Goal: Task Accomplishment & Management: Manage account settings

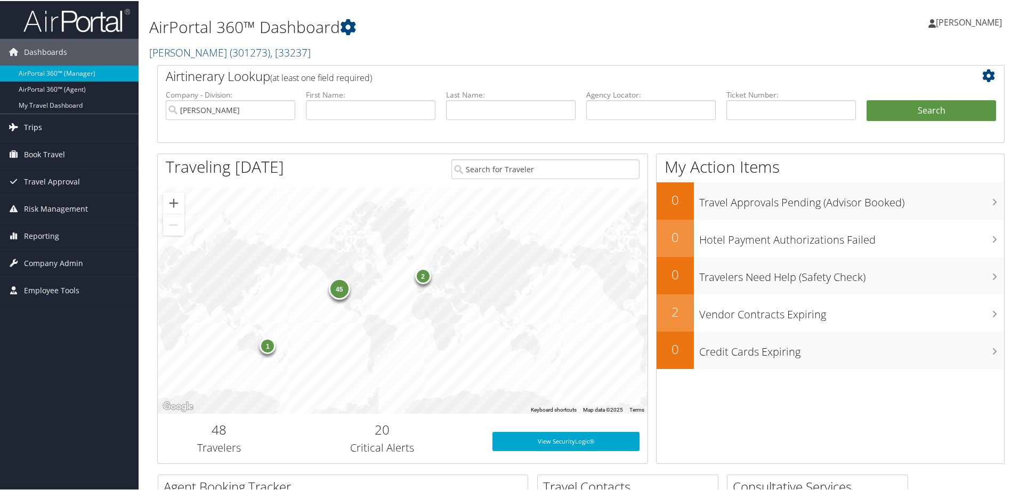
click at [38, 120] on span "Trips" at bounding box center [33, 126] width 18 height 27
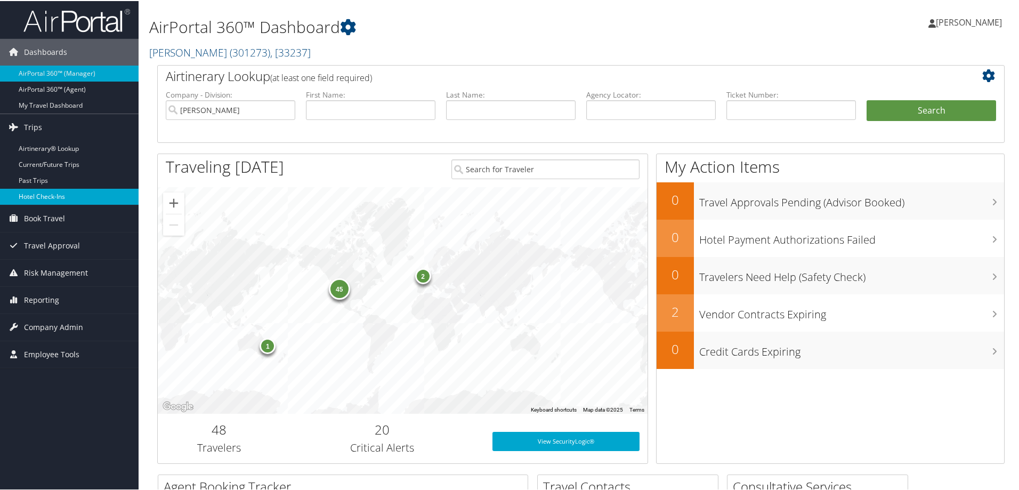
click at [54, 193] on link "Hotel Check-ins" at bounding box center [69, 196] width 139 height 16
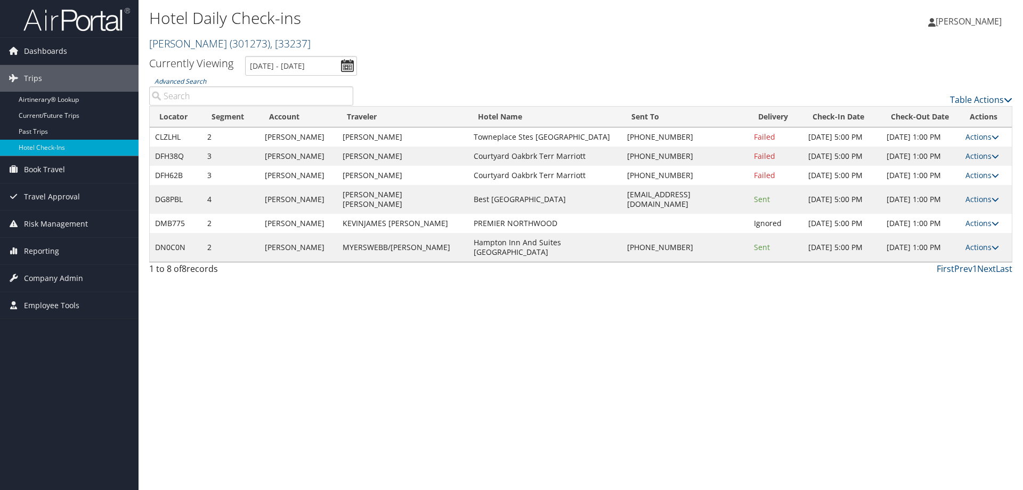
click at [230, 42] on span "( 301273 )" at bounding box center [250, 43] width 41 height 14
click at [381, 32] on div "Hotel Daily Check-ins Traeger ( 301273 ) , [ 33237 ] Traeger Traeger , [33237]" at bounding box center [437, 29] width 576 height 45
click at [287, 64] on input "[DATE] - [DATE]" at bounding box center [301, 66] width 112 height 20
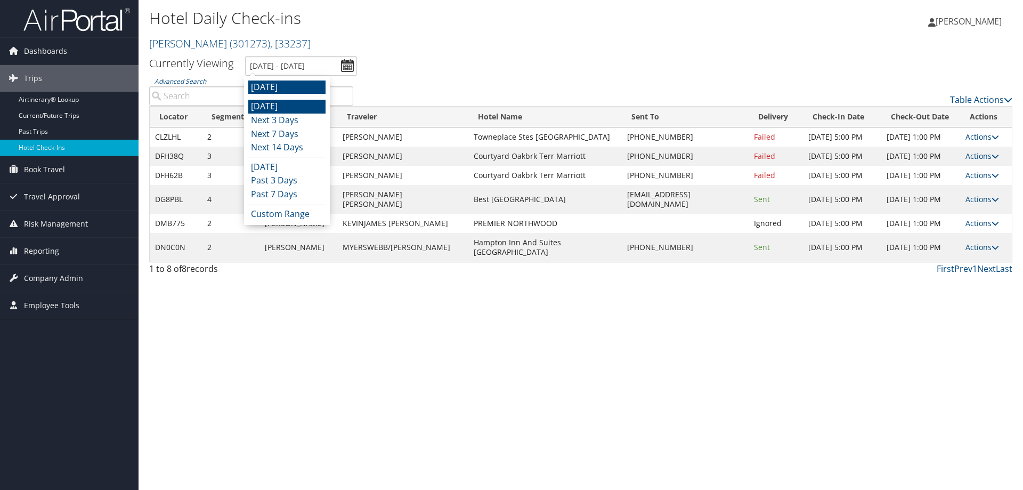
click at [286, 109] on li "Today" at bounding box center [286, 107] width 77 height 14
type input "10/7/2025 - 10/7/2025"
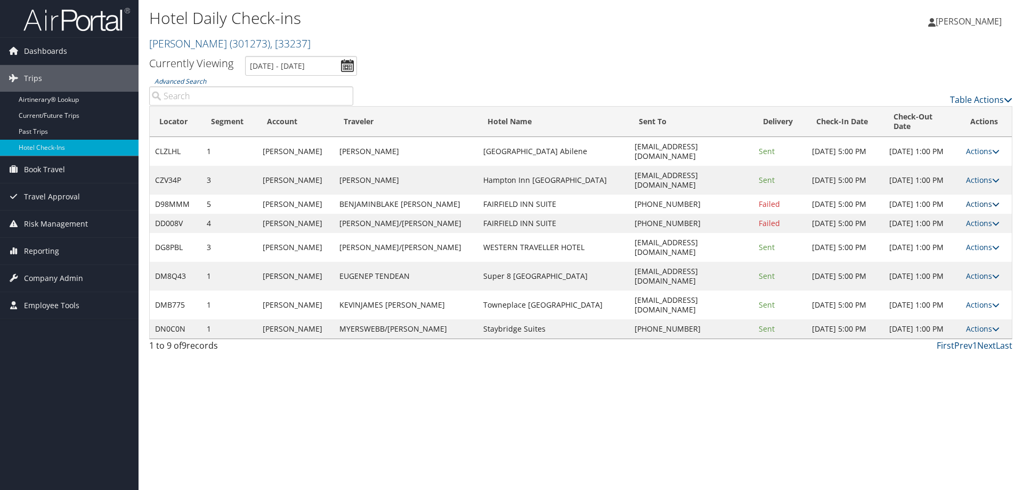
click at [974, 199] on link "Actions" at bounding box center [983, 204] width 34 height 10
click at [954, 194] on link "Resend" at bounding box center [949, 191] width 91 height 18
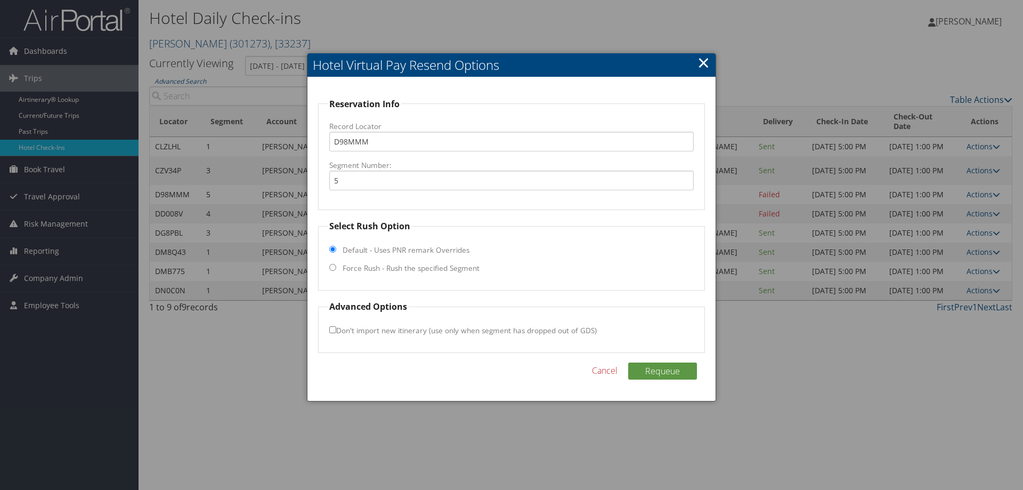
click at [378, 261] on fieldset "Select Rush Option Default - Uses PNR remark Overrides Force Rush - Rush the sp…" at bounding box center [511, 255] width 387 height 71
click at [379, 270] on label "Force Rush - Rush the specified Segment" at bounding box center [411, 268] width 137 height 11
click at [336, 270] on input "Force Rush - Rush the specified Segment" at bounding box center [332, 267] width 7 height 7
radio input "true"
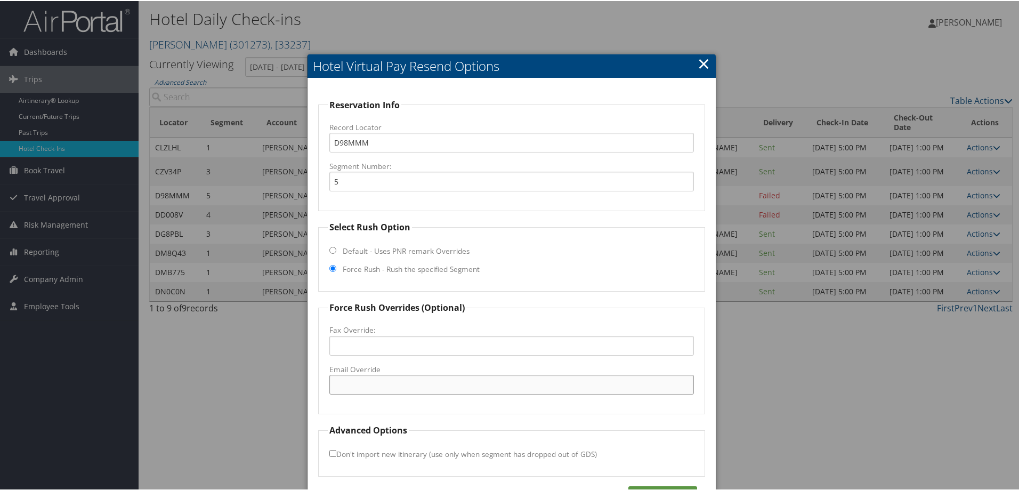
click at [393, 379] on input "Email Override" at bounding box center [511, 384] width 365 height 20
paste input "03744"
click at [415, 377] on input "03744" at bounding box center [511, 384] width 365 height 20
click at [414, 378] on input "03744" at bounding box center [511, 384] width 365 height 20
paste input "charm.fd@hotelequities.com"
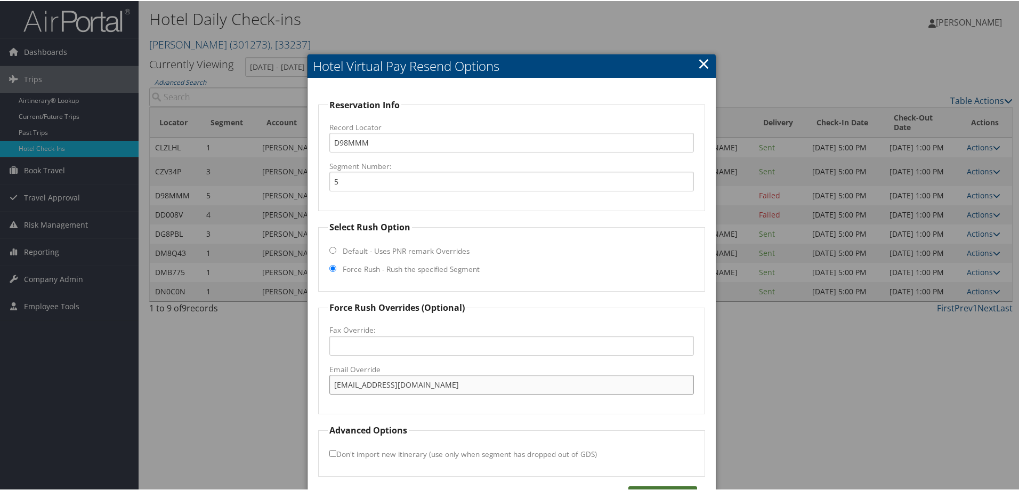
type input "charm.fd@hotelequities.com"
click at [661, 487] on button "Requeue" at bounding box center [662, 493] width 69 height 17
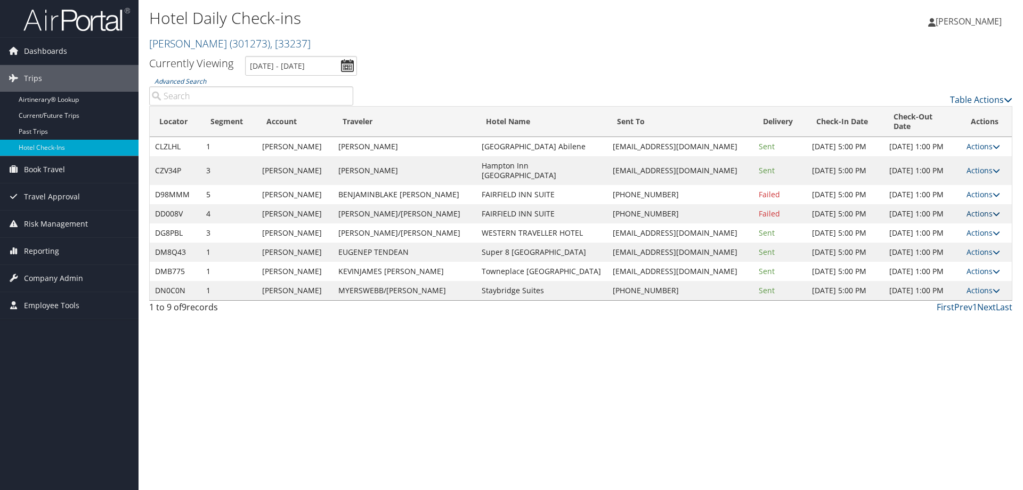
click at [976, 208] on link "Actions" at bounding box center [984, 213] width 34 height 10
click at [971, 209] on link "Resend" at bounding box center [948, 210] width 91 height 18
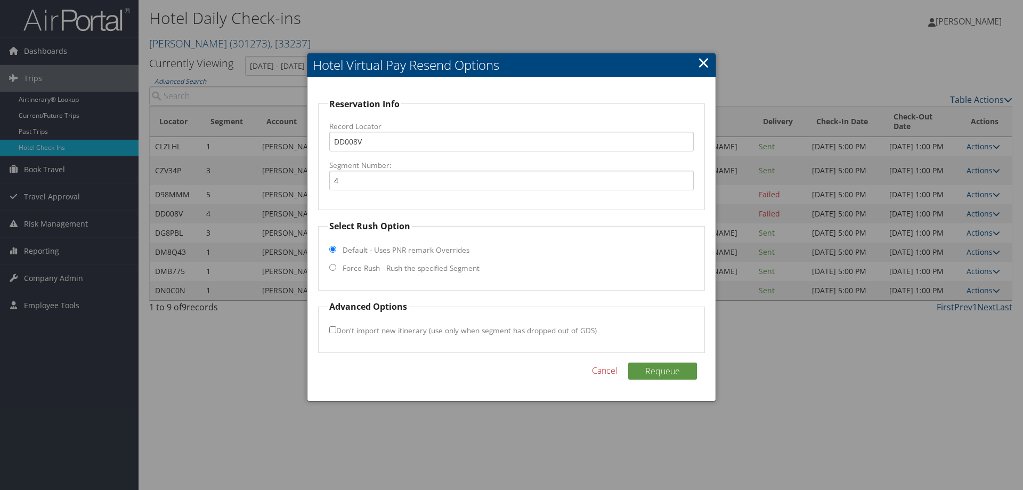
click at [387, 270] on label "Force Rush - Rush the specified Segment" at bounding box center [411, 268] width 137 height 11
click at [336, 270] on input "Force Rush - Rush the specified Segment" at bounding box center [332, 267] width 7 height 7
radio input "true"
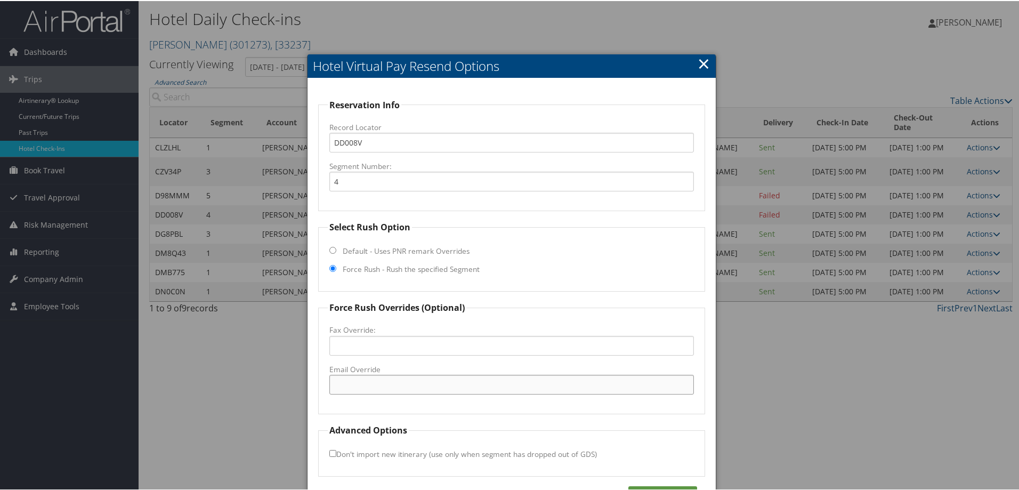
click at [373, 391] on input "Email Override" at bounding box center [511, 384] width 365 height 20
paste input "charm.fd@hotelequities.com"
type input "charm.fd@hotelequities.com"
click at [645, 484] on div "Reservation Info Record Locator DD008V Segment Number: 4 Select Rush Option Def…" at bounding box center [512, 300] width 408 height 447
click at [648, 486] on button "Requeue" at bounding box center [662, 493] width 69 height 17
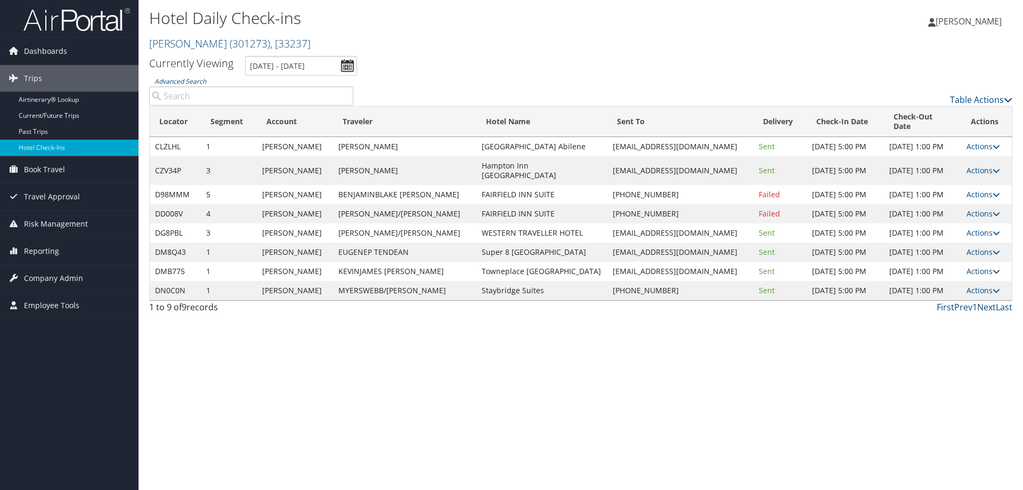
click at [356, 397] on div "Hotel Daily Check-ins Traeger ( 301273 ) , [ 33237 ] Traeger Traeger , [33237] …" at bounding box center [581, 245] width 885 height 490
click at [524, 398] on div "Hotel Daily Check-ins Traeger ( 301273 ) , [ 33237 ] Traeger Traeger , [33237] …" at bounding box center [581, 245] width 885 height 490
click at [292, 63] on input "10/7/2025 - 10/7/2025" at bounding box center [301, 66] width 112 height 20
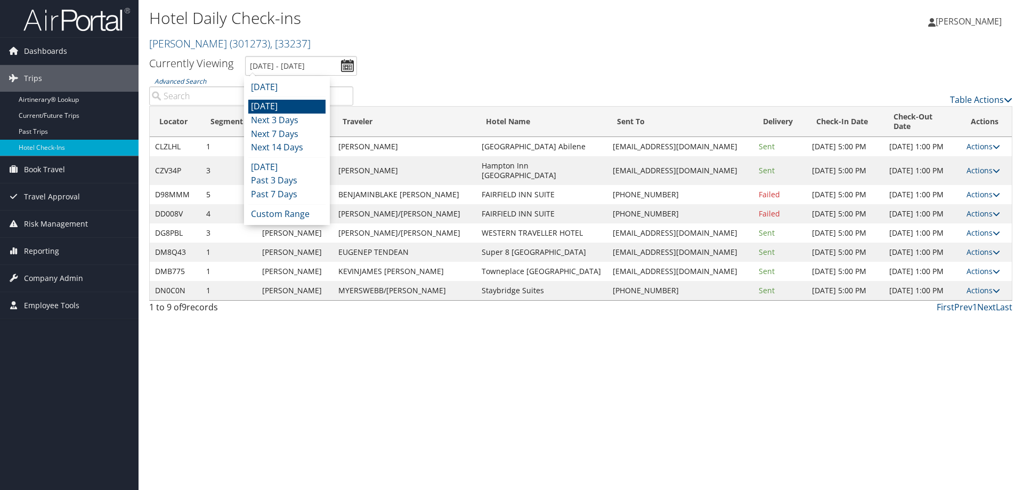
click at [287, 104] on li "[DATE]" at bounding box center [286, 107] width 77 height 14
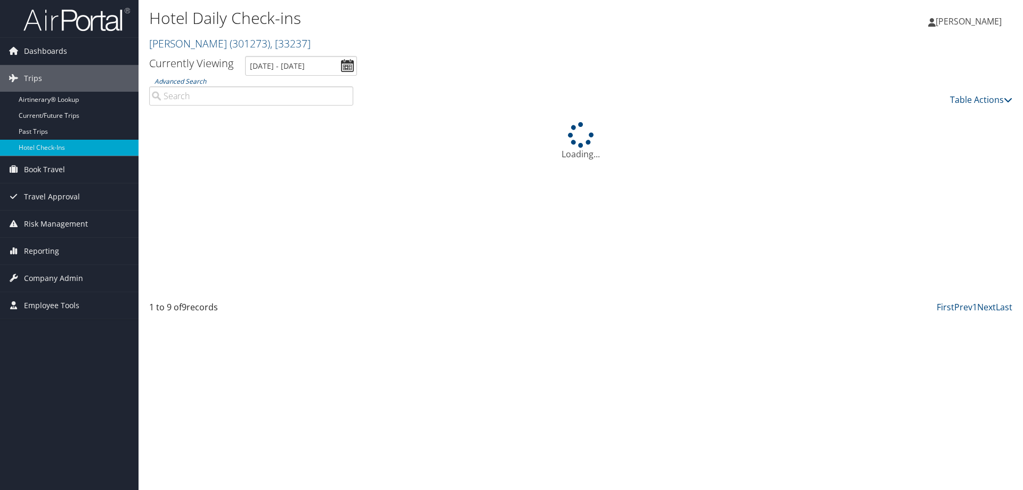
type input "10/7/2025 - 10/7/2025"
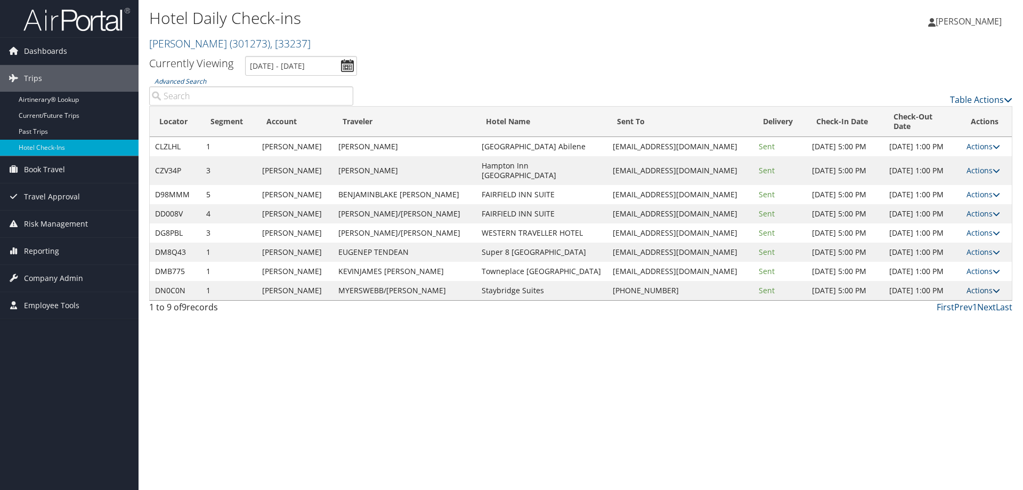
click at [975, 285] on link "Actions" at bounding box center [984, 290] width 34 height 10
click at [936, 339] on link "View Itinerary" at bounding box center [948, 341] width 91 height 18
click at [974, 285] on link "Actions" at bounding box center [984, 290] width 34 height 10
click at [967, 283] on link "Resend" at bounding box center [948, 287] width 91 height 18
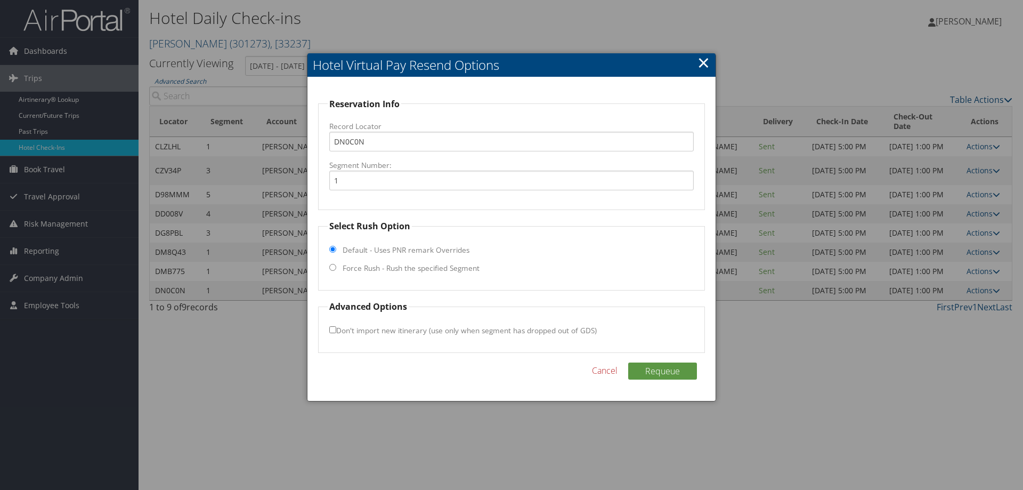
click at [378, 268] on label "Force Rush - Rush the specified Segment" at bounding box center [411, 268] width 137 height 11
click at [336, 268] on input "Force Rush - Rush the specified Segment" at bounding box center [332, 267] width 7 height 7
radio input "true"
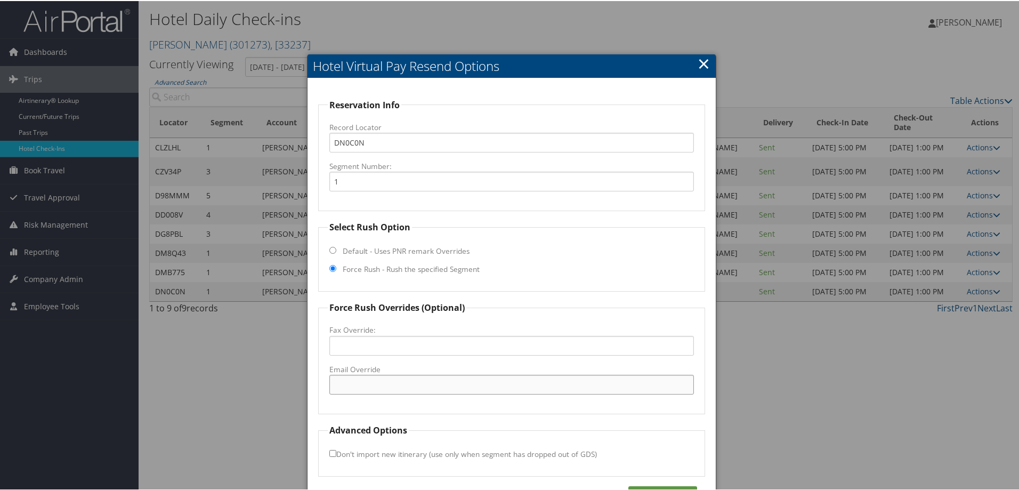
click at [379, 384] on input "Email Override" at bounding box center [511, 384] width 365 height 20
paste input "daniel.durfee@nhshotels.com"
type input "daniel.durfee@nhshotels.com"
click at [659, 485] on button "Requeue" at bounding box center [662, 493] width 69 height 17
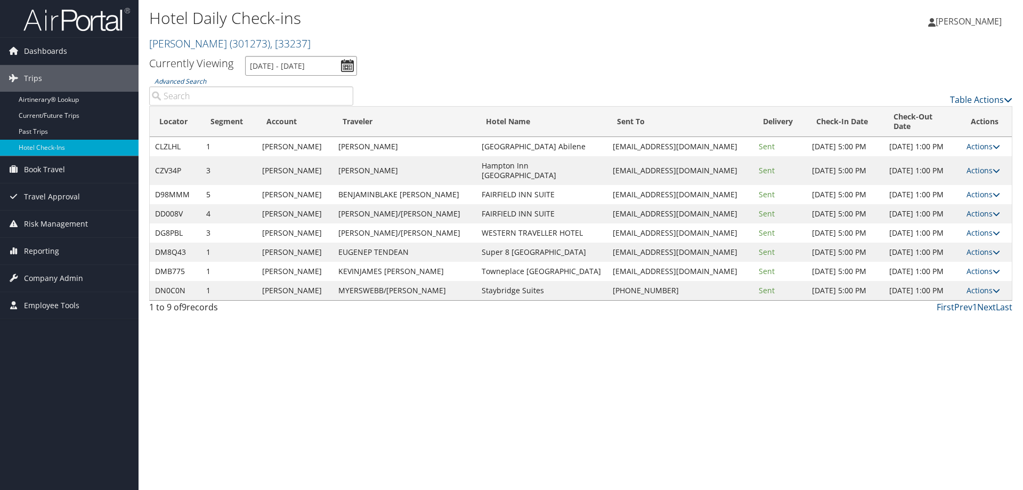
drag, startPoint x: 304, startPoint y: 58, endPoint x: 306, endPoint y: 63, distance: 6.1
click at [304, 58] on input "10/7/2025 - 10/7/2025" at bounding box center [301, 66] width 112 height 20
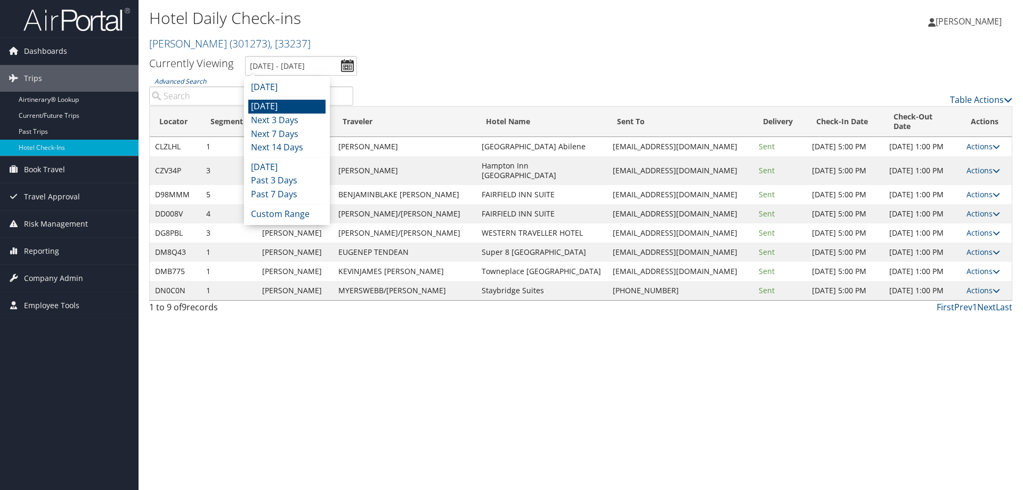
click at [305, 108] on li "[DATE]" at bounding box center [286, 107] width 77 height 14
type input "10/7/2025 - 10/7/2025"
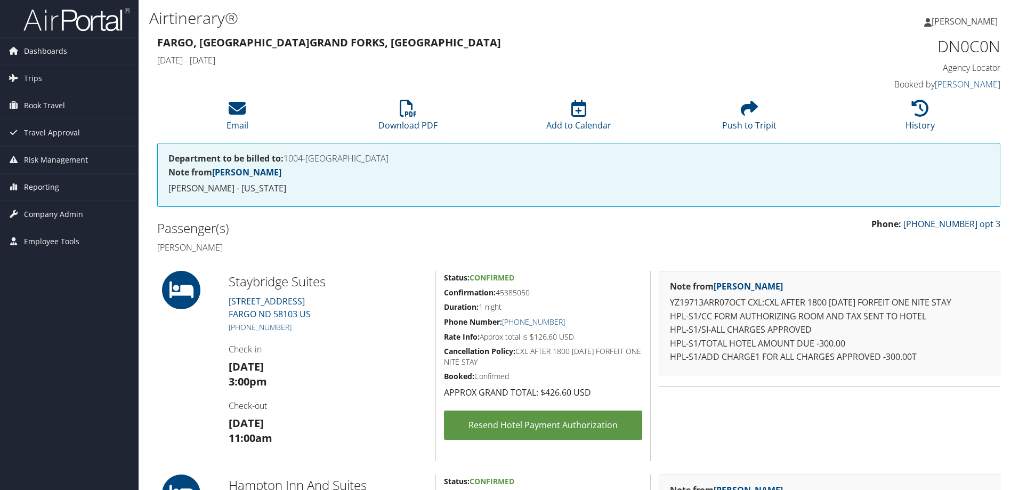
scroll to position [194, 0]
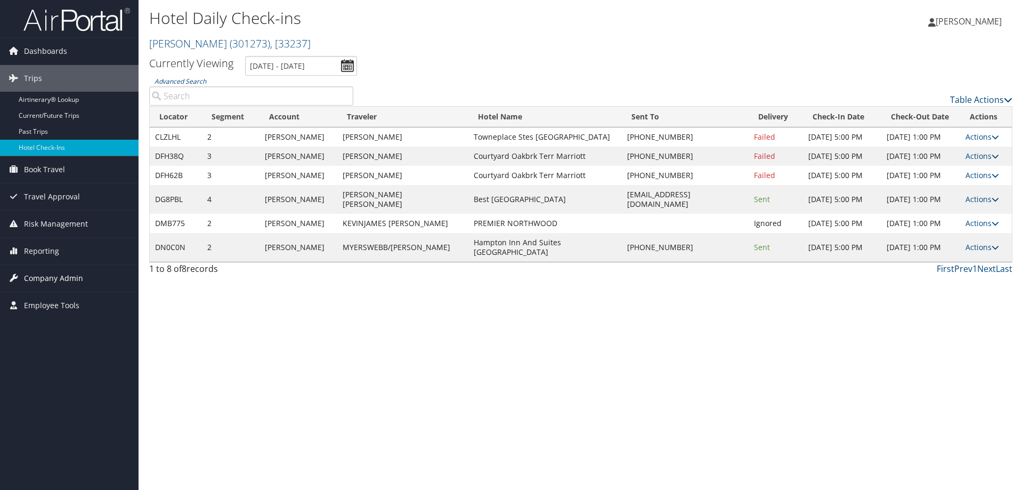
click at [66, 279] on span "Company Admin" at bounding box center [53, 278] width 59 height 27
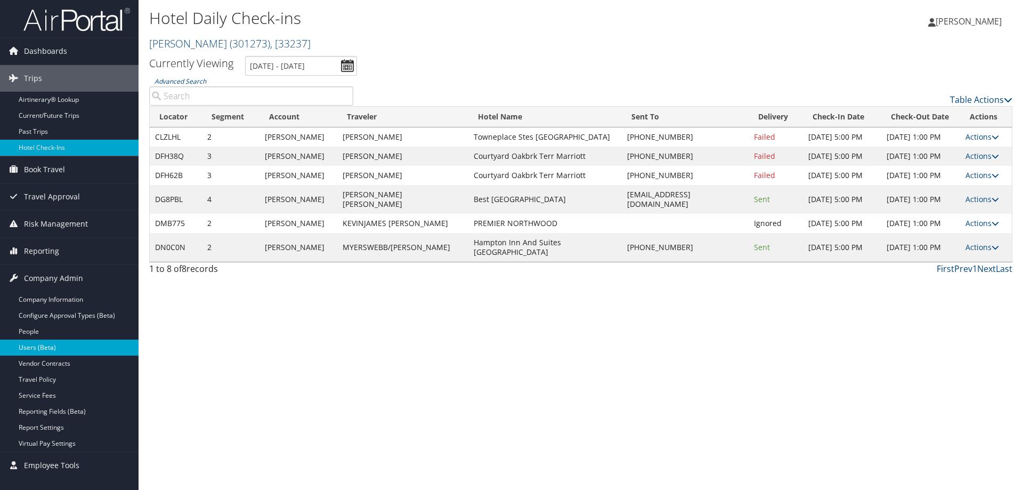
click at [62, 342] on link "Users (Beta)" at bounding box center [69, 347] width 139 height 16
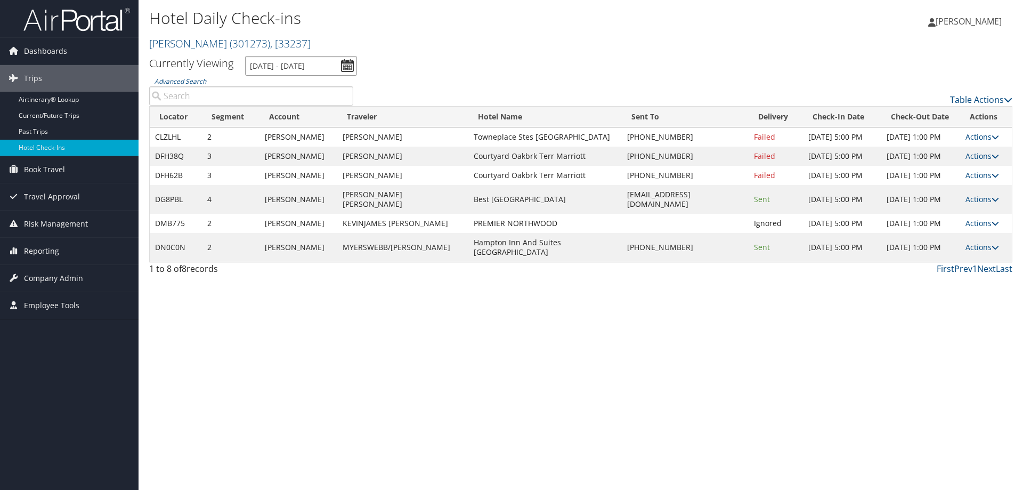
click at [315, 67] on input "[DATE] - [DATE]" at bounding box center [301, 66] width 112 height 20
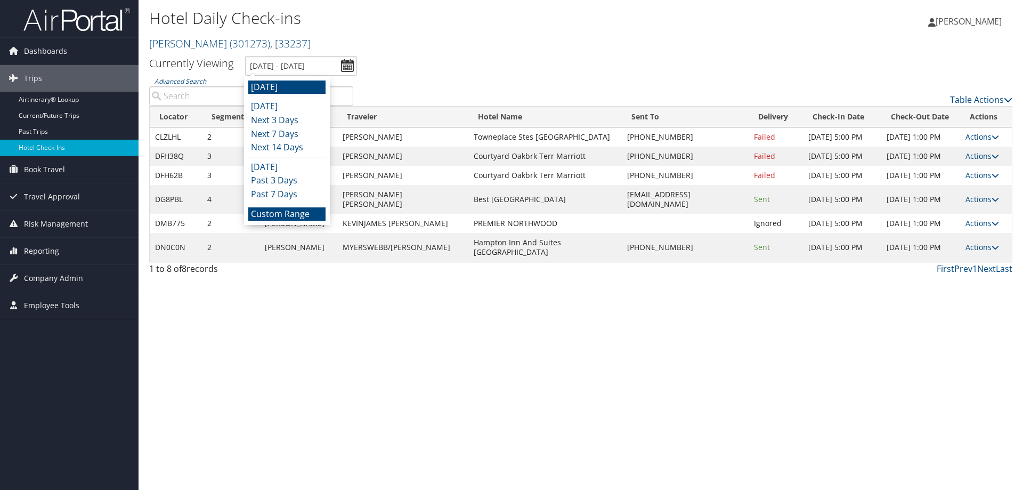
click at [292, 216] on li "Custom Range" at bounding box center [286, 214] width 77 height 14
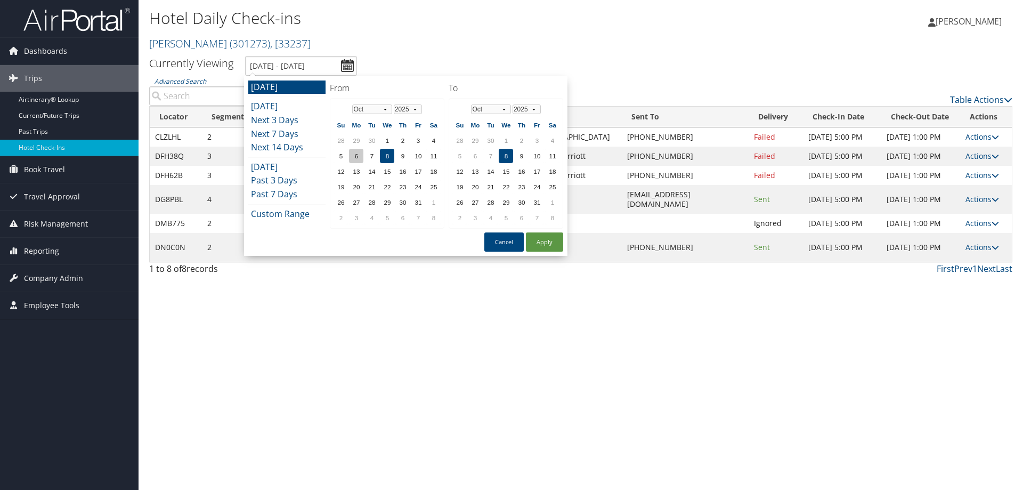
click at [358, 155] on td "6" at bounding box center [356, 156] width 14 height 14
click at [484, 157] on td "7" at bounding box center [490, 156] width 14 height 14
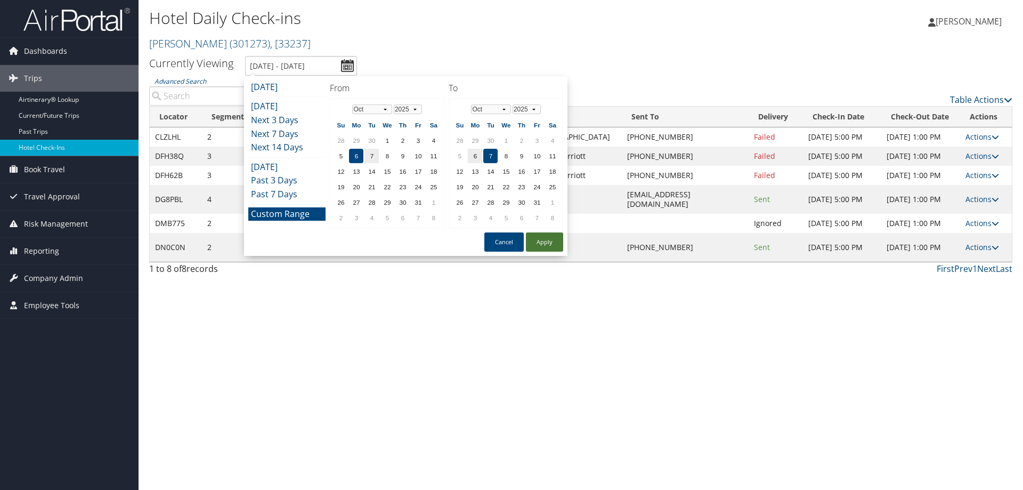
click at [551, 245] on button "Apply" at bounding box center [544, 241] width 37 height 19
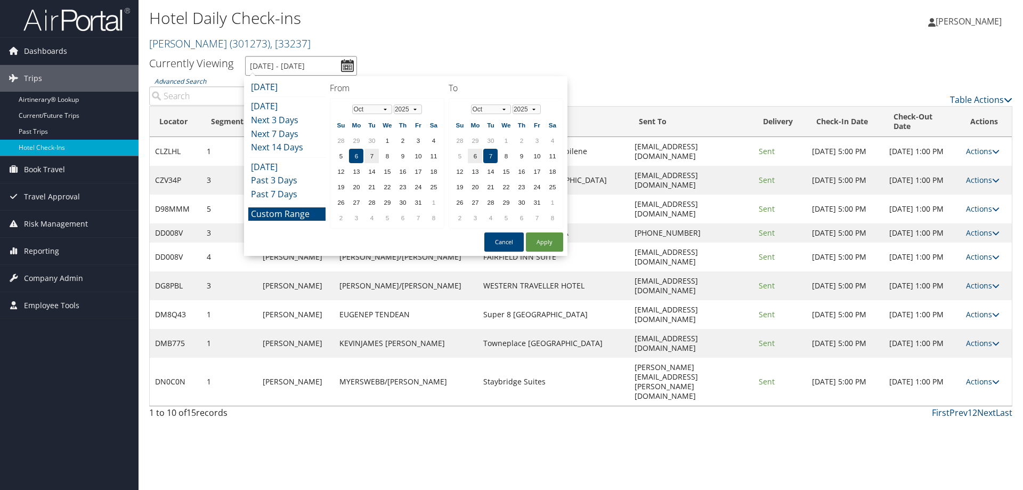
click at [297, 63] on input "10/6/2025 - 10/7/2025" at bounding box center [301, 66] width 112 height 20
click at [283, 213] on li "Custom Range" at bounding box center [286, 214] width 77 height 14
click at [416, 140] on td "3" at bounding box center [418, 140] width 14 height 14
click at [508, 158] on td "8" at bounding box center [506, 156] width 14 height 14
click at [539, 240] on button "Apply" at bounding box center [544, 241] width 37 height 19
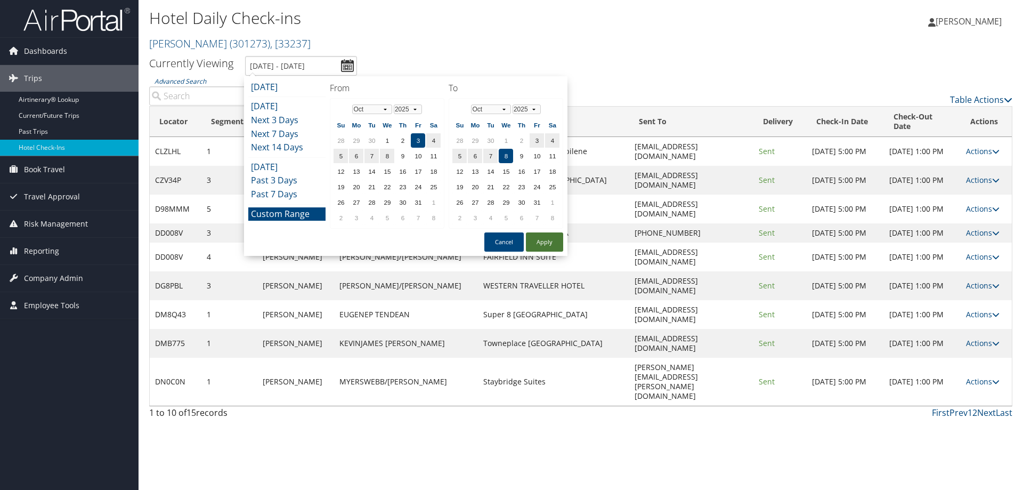
type input "10/3/2025 - 10/8/2025"
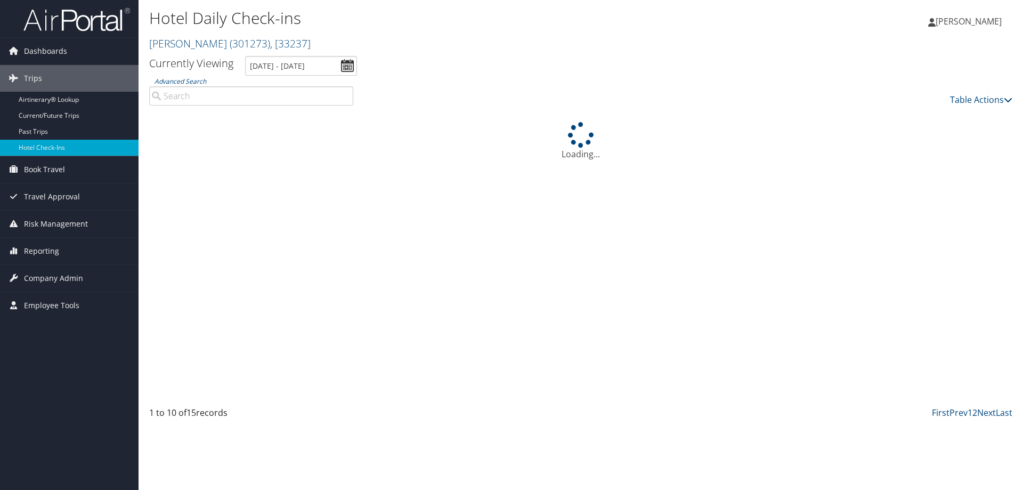
click at [204, 97] on input "Advanced Search" at bounding box center [251, 95] width 204 height 19
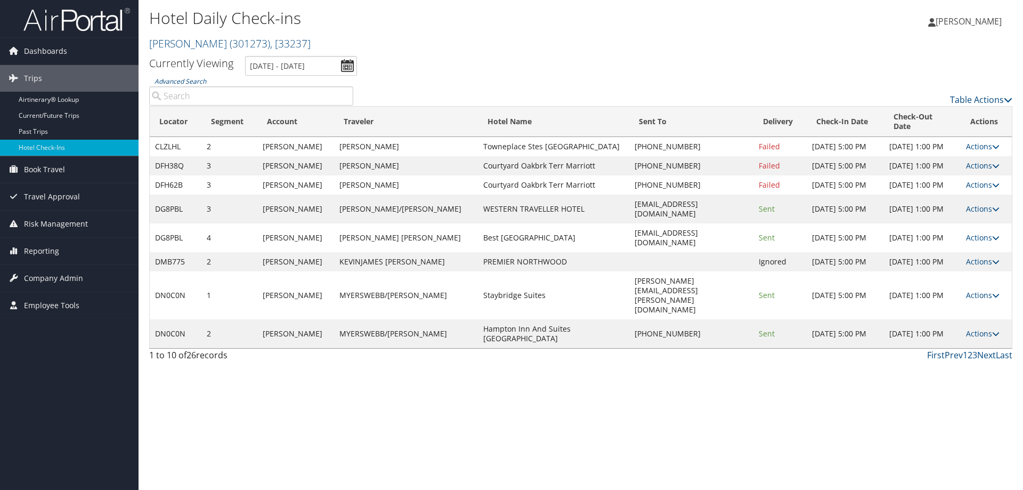
click at [169, 98] on input "Advanced Search" at bounding box center [251, 95] width 204 height 19
click at [200, 99] on input "Advanced Search" at bounding box center [251, 95] width 204 height 19
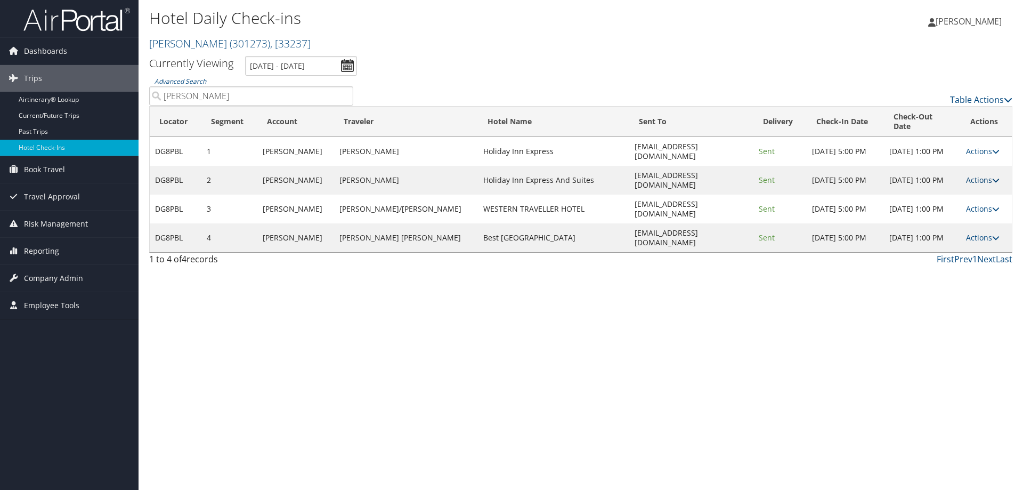
type input "oberst"
click at [978, 175] on link "Actions" at bounding box center [983, 180] width 34 height 10
click at [962, 229] on link "View Itinerary" at bounding box center [948, 226] width 91 height 18
drag, startPoint x: 601, startPoint y: 158, endPoint x: 695, endPoint y: 149, distance: 94.7
click at [695, 166] on td "info@vernonexpress.com" at bounding box center [691, 180] width 125 height 29
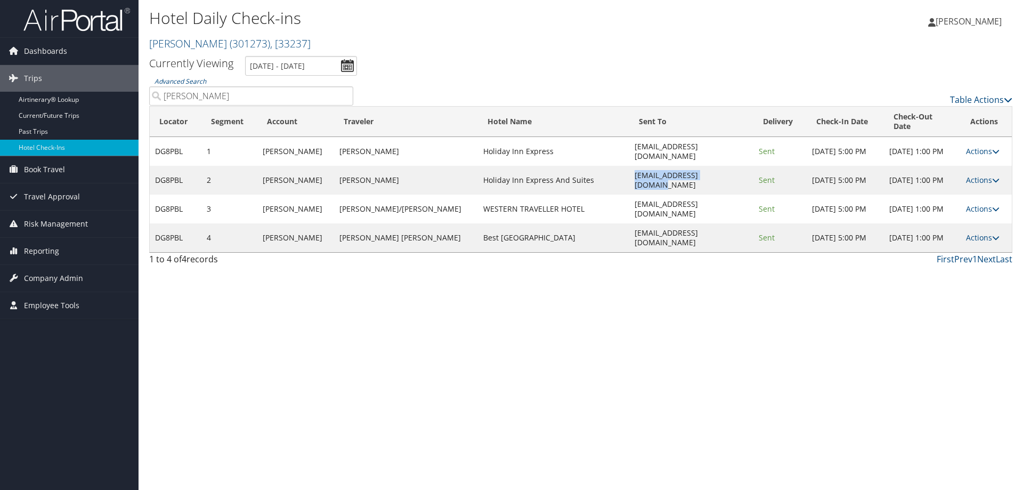
copy td "info@vernonexpress.com"
click at [553, 166] on td "Holiday Inn Express And Suites" at bounding box center [553, 180] width 151 height 29
click at [984, 175] on link "Actions" at bounding box center [983, 180] width 34 height 10
click at [948, 171] on link "Resend" at bounding box center [948, 172] width 91 height 18
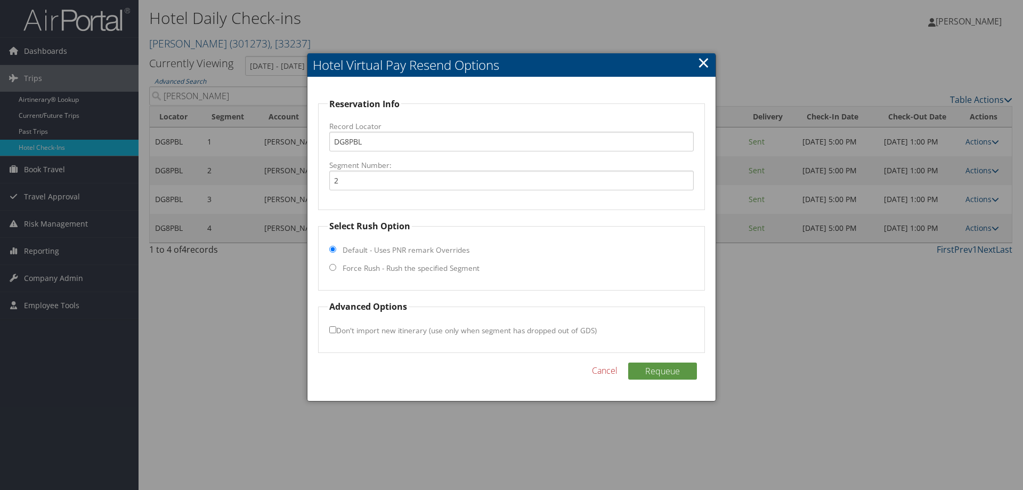
click at [370, 269] on label "Force Rush - Rush the specified Segment" at bounding box center [411, 268] width 137 height 11
click at [336, 269] on input "Force Rush - Rush the specified Segment" at bounding box center [332, 267] width 7 height 7
radio input "true"
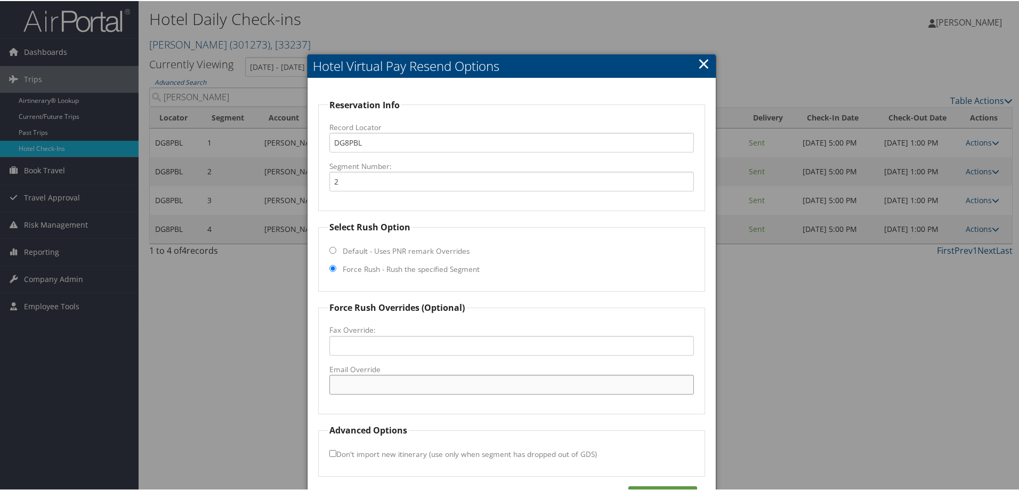
click at [348, 386] on input "Email Override" at bounding box center [511, 384] width 365 height 20
type input "travel@traeger.com"
click at [461, 331] on label "Fax Override:" at bounding box center [511, 328] width 365 height 11
click at [461, 335] on input "Fax Override:" at bounding box center [511, 345] width 365 height 20
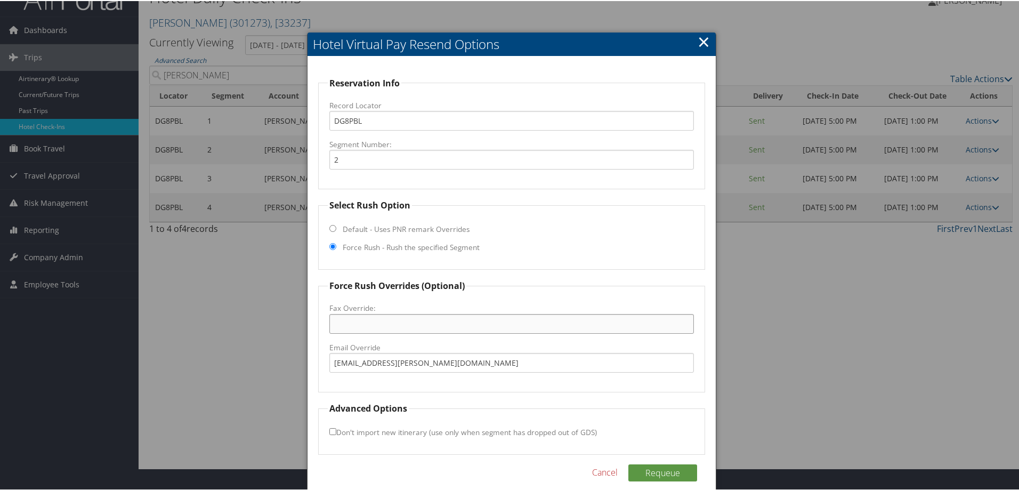
scroll to position [34, 0]
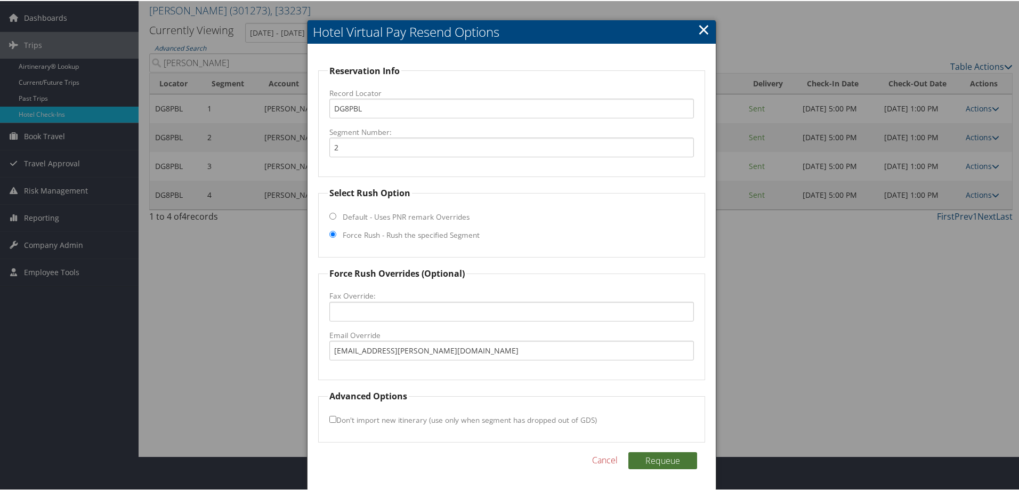
click at [670, 463] on button "Requeue" at bounding box center [662, 459] width 69 height 17
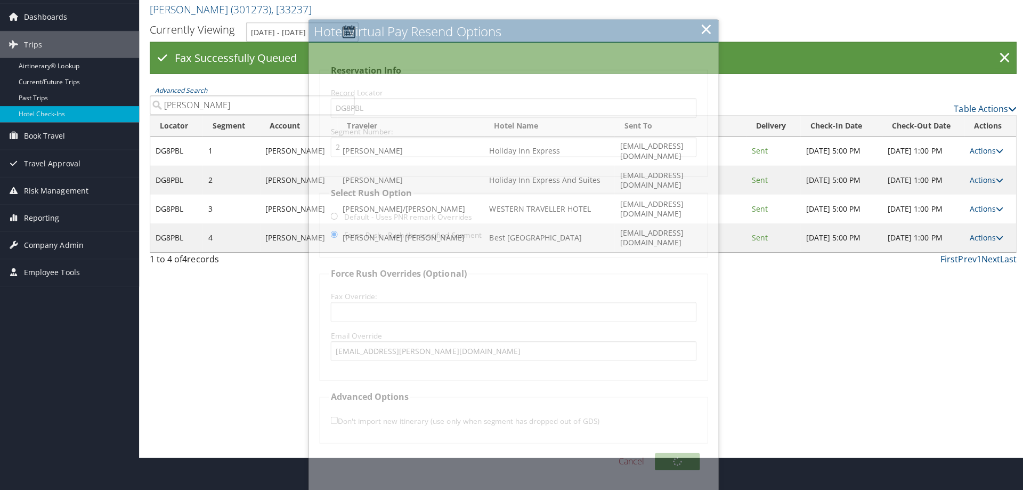
scroll to position [0, 0]
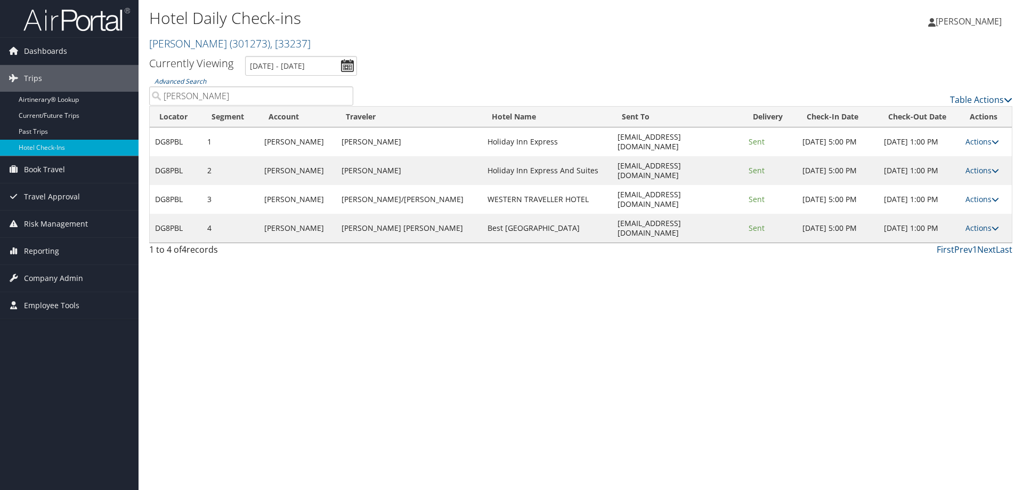
click at [496, 383] on div "Hotel Daily Check-ins Traeger ( 301273 ) , [ 33237 ] Traeger , [33237] Lauren G…" at bounding box center [581, 245] width 885 height 490
drag, startPoint x: 586, startPoint y: 156, endPoint x: 685, endPoint y: 150, distance: 99.3
click at [685, 156] on td "info@vernonexpress.com" at bounding box center [677, 170] width 131 height 29
click at [665, 156] on td "info@vernonexpress.com" at bounding box center [677, 170] width 131 height 29
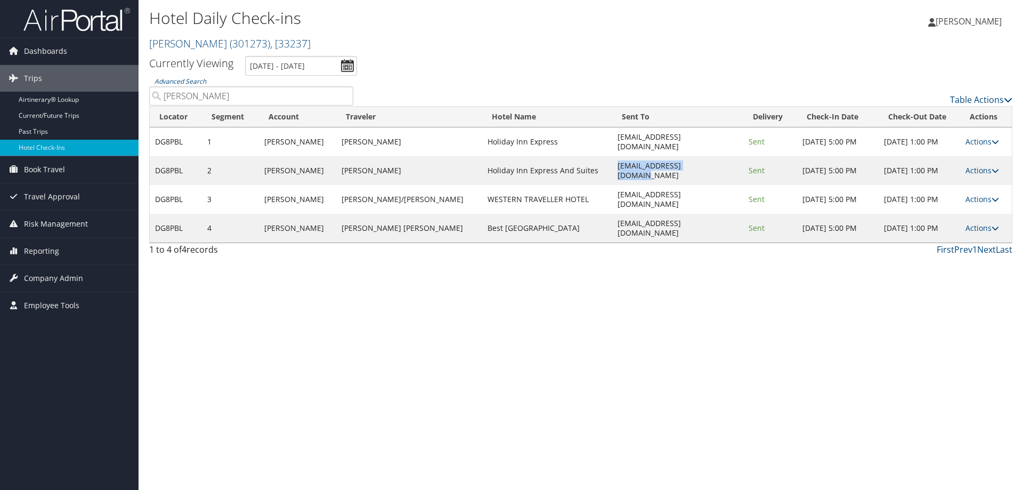
drag, startPoint x: 677, startPoint y: 157, endPoint x: 585, endPoint y: 160, distance: 92.8
click at [612, 160] on td "info@vernonexpress.com" at bounding box center [677, 170] width 131 height 29
copy td "info@vernonexpress.com"
click at [972, 165] on link "Actions" at bounding box center [983, 170] width 34 height 10
click at [935, 225] on link "View Itinerary" at bounding box center [947, 226] width 91 height 18
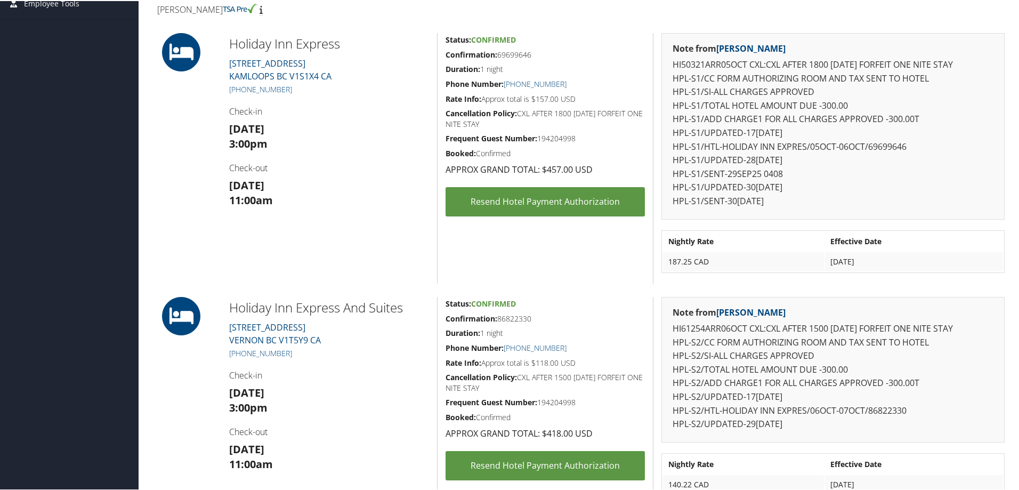
scroll to position [373, 0]
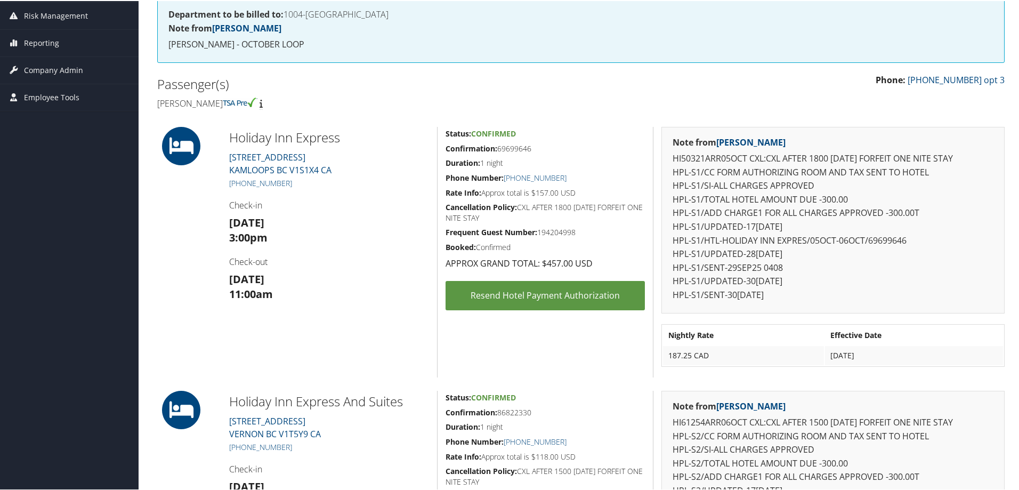
scroll to position [320, 0]
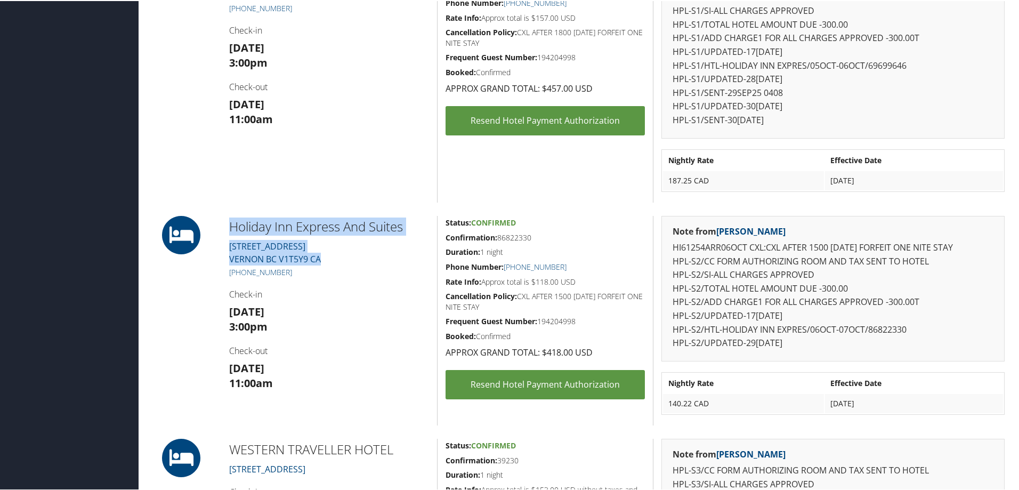
drag, startPoint x: 330, startPoint y: 255, endPoint x: 225, endPoint y: 225, distance: 109.0
click at [225, 225] on div "Holiday Inn Express And Suites 4716 34TH STREET VERNON BC V1T5Y9 CA +1 (250) 55…" at bounding box center [329, 319] width 216 height 209
copy div "Holiday Inn Express And Suites 4716 34TH STREET VERNON BC V1T5Y9 CA"
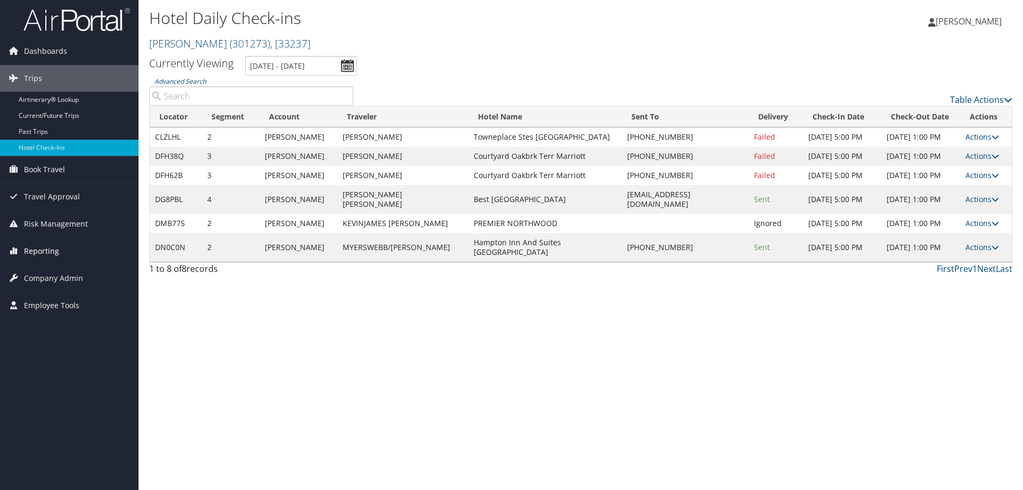
click at [50, 248] on span "Reporting" at bounding box center [41, 251] width 35 height 27
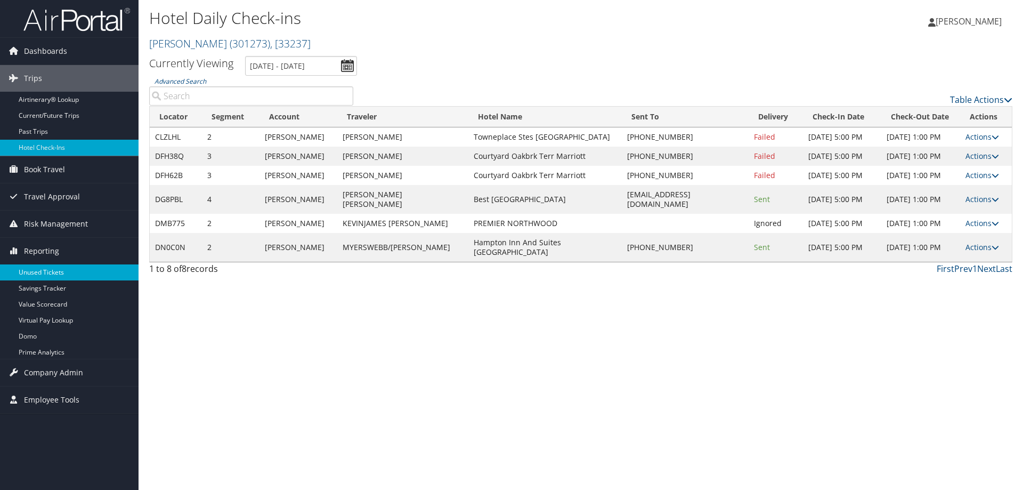
click at [58, 269] on link "Unused Tickets" at bounding box center [69, 272] width 139 height 16
